Goal: Task Accomplishment & Management: Use online tool/utility

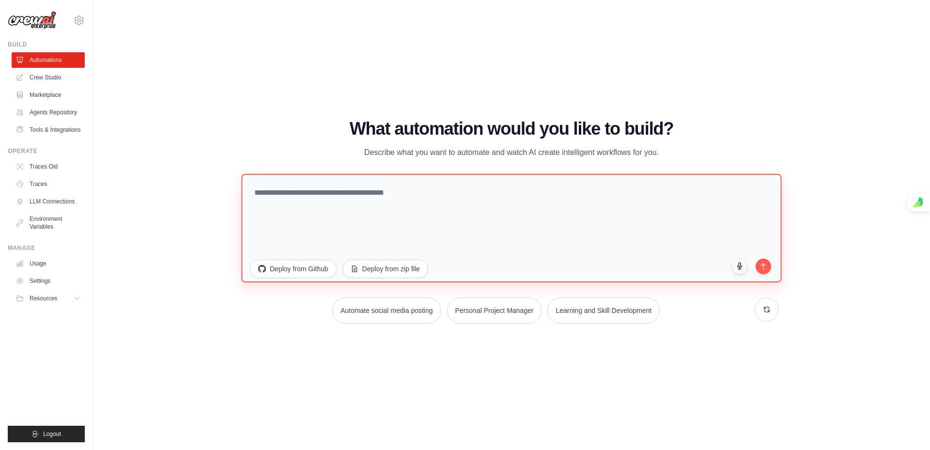
click at [348, 198] on textarea at bounding box center [511, 227] width 540 height 109
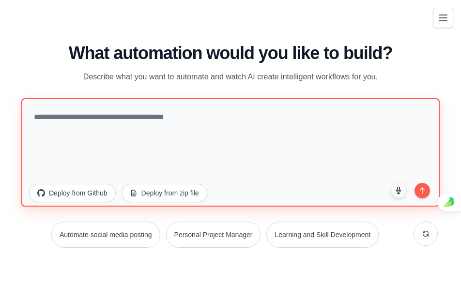
click at [131, 147] on textarea at bounding box center [230, 152] width 419 height 109
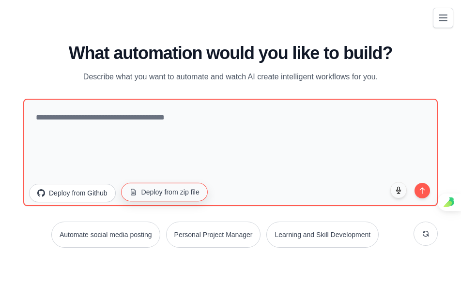
click at [171, 192] on button "Deploy from zip file" at bounding box center [164, 192] width 87 height 18
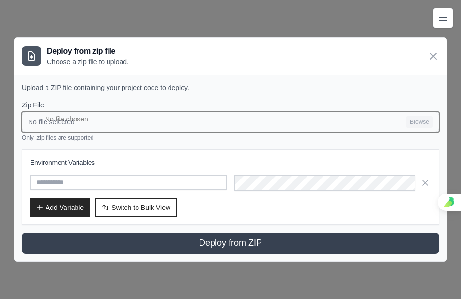
click at [187, 121] on input "No file selected Browse" at bounding box center [231, 122] width 418 height 20
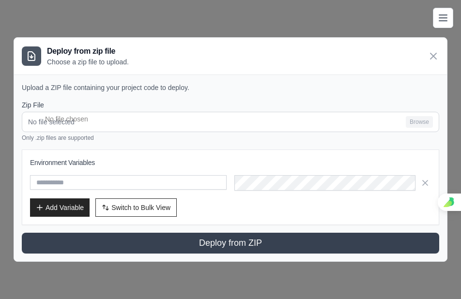
click at [175, 44] on div "Deploy from zip file Choose a zip file to upload." at bounding box center [230, 56] width 433 height 37
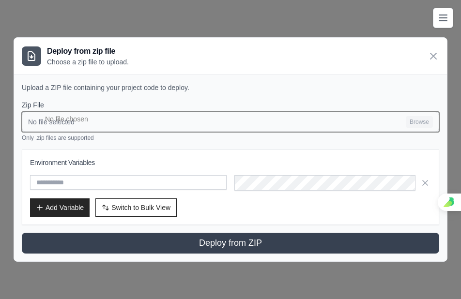
click at [105, 122] on input "No file selected Browse" at bounding box center [231, 122] width 418 height 20
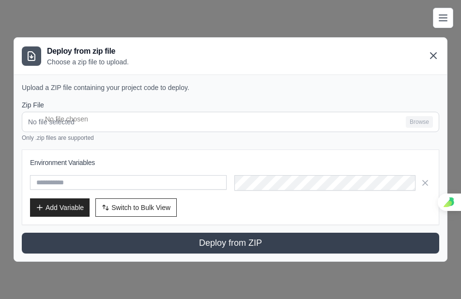
click at [431, 56] on icon at bounding box center [434, 56] width 12 height 12
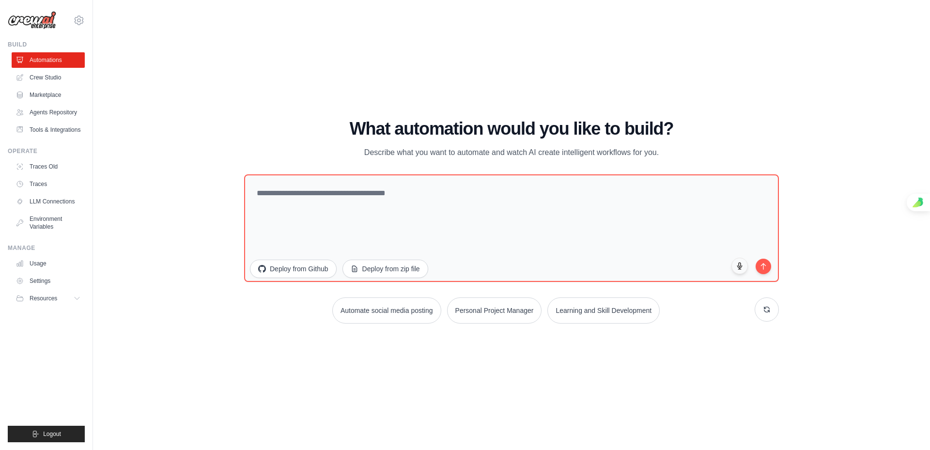
click at [363, 91] on div "WALKTHROUGH See how [PERSON_NAME] works Try a prompt below to see how [PERSON_N…" at bounding box center [512, 225] width 806 height 431
drag, startPoint x: 474, startPoint y: 153, endPoint x: 620, endPoint y: 155, distance: 146.3
click at [620, 155] on p "Describe what you want to automate and watch AI create intelligent workflows fo…" at bounding box center [512, 152] width 326 height 13
drag, startPoint x: 620, startPoint y: 155, endPoint x: 184, endPoint y: 124, distance: 437.6
click at [195, 122] on div "WALKTHROUGH See how [PERSON_NAME] works Try a prompt below to see how [PERSON_N…" at bounding box center [512, 225] width 806 height 431
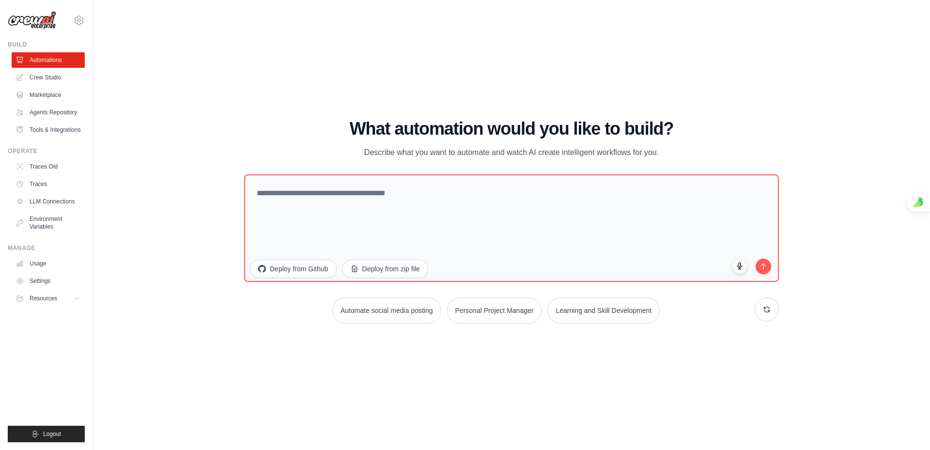
click at [210, 147] on div "WALKTHROUGH See how [PERSON_NAME] works Try a prompt below to see how [PERSON_N…" at bounding box center [512, 225] width 806 height 431
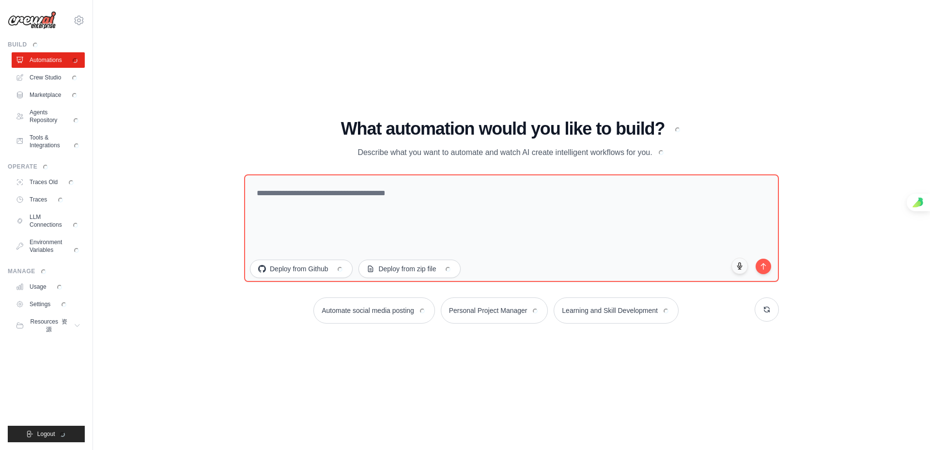
click at [651, 91] on div "WALKTHROUGH See how [PERSON_NAME] works Try a prompt below to see how [PERSON_N…" at bounding box center [512, 225] width 806 height 431
